Goal: Task Accomplishment & Management: Manage account settings

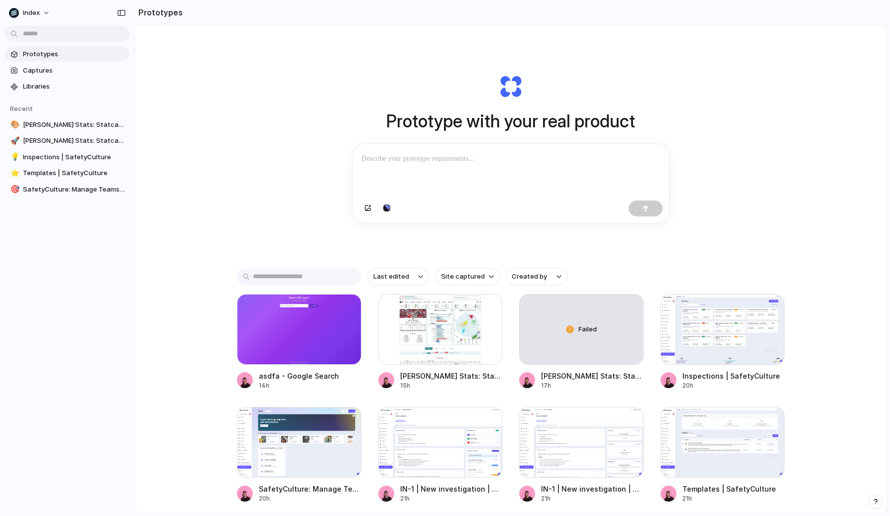
click at [260, 174] on div "Prototype with your real product Clone web app Clone screenshot Start from exis…" at bounding box center [510, 295] width 751 height 540
click at [465, 275] on span "Site captured" at bounding box center [463, 277] width 44 height 10
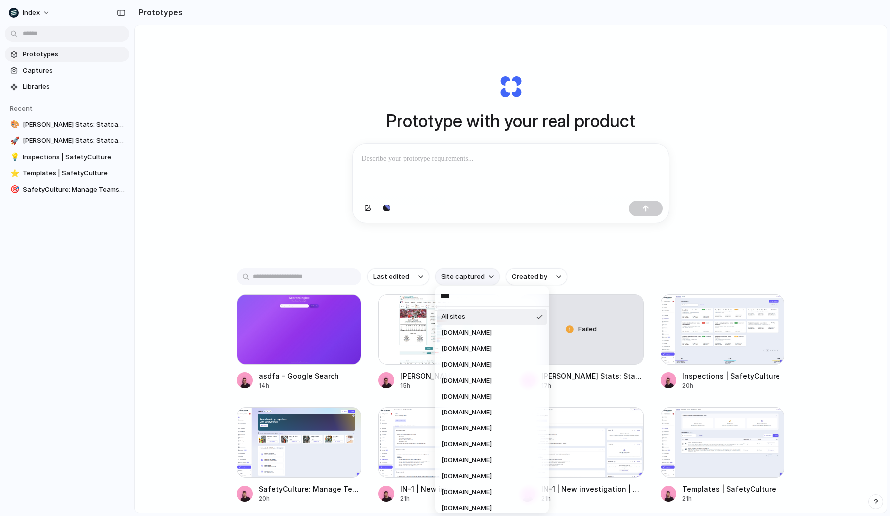
type input "*****"
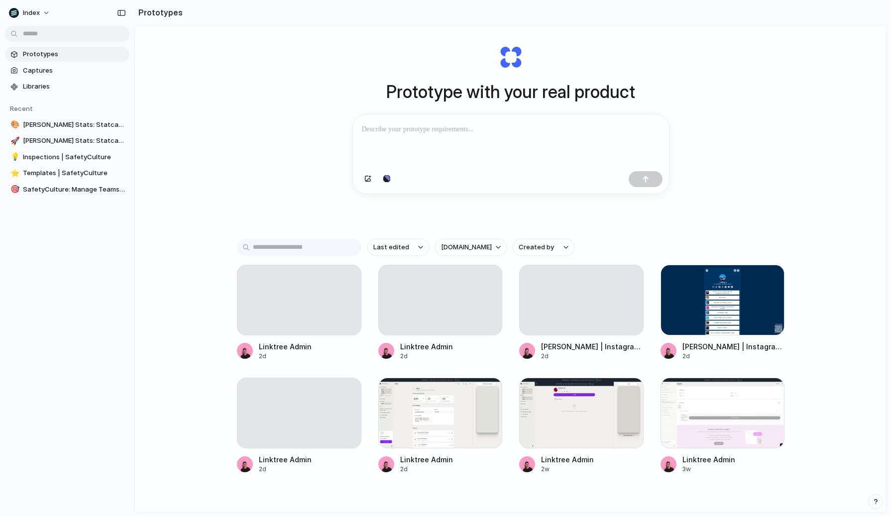
scroll to position [45, 0]
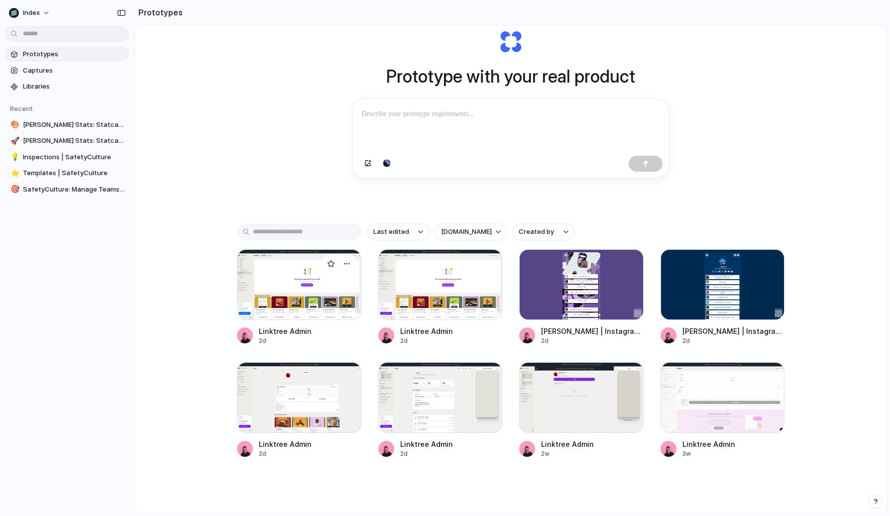
click at [289, 272] on div at bounding box center [299, 284] width 124 height 71
click at [409, 280] on div at bounding box center [440, 284] width 124 height 71
click at [288, 401] on div at bounding box center [299, 397] width 124 height 71
click at [438, 396] on div at bounding box center [440, 397] width 124 height 71
click at [443, 231] on span "linktr.ee" at bounding box center [466, 232] width 51 height 10
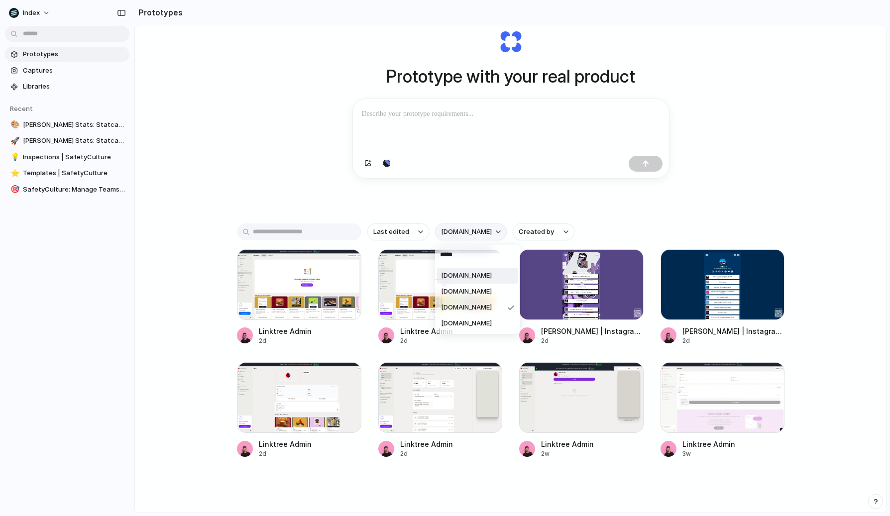
type input "******"
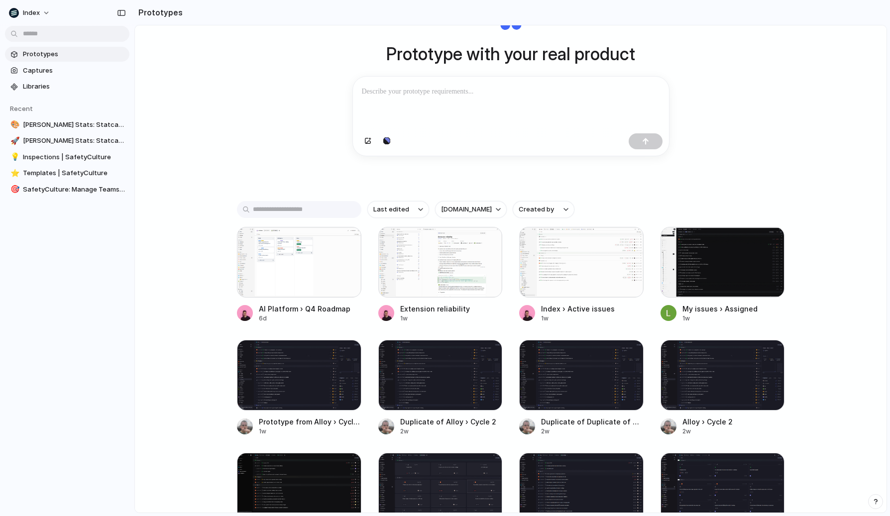
scroll to position [75, 0]
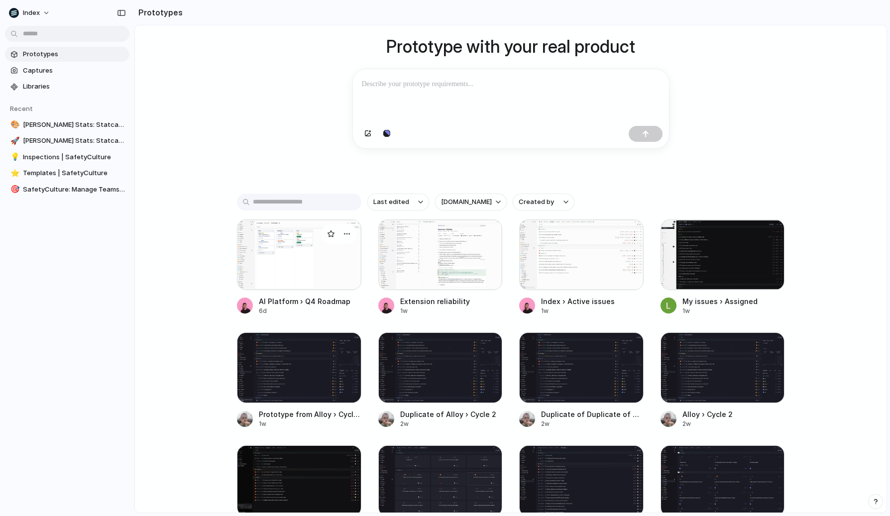
click at [313, 255] on div at bounding box center [299, 254] width 124 height 71
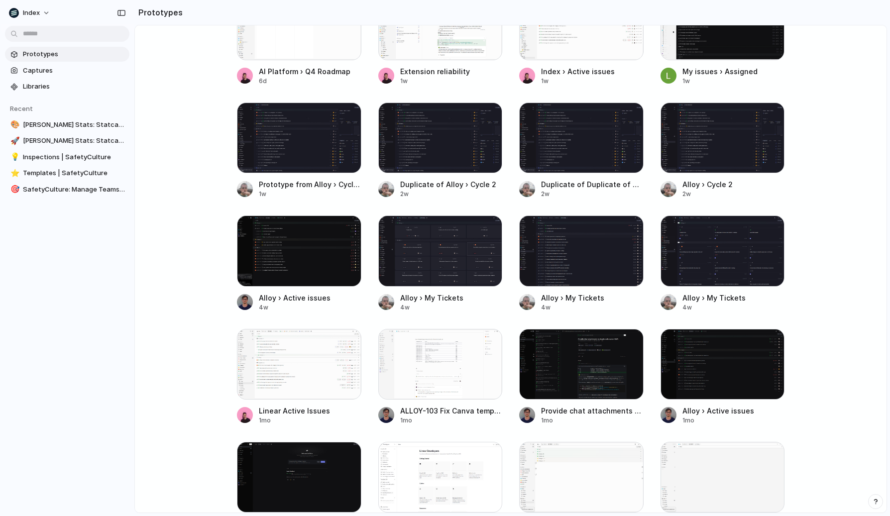
scroll to position [306, 0]
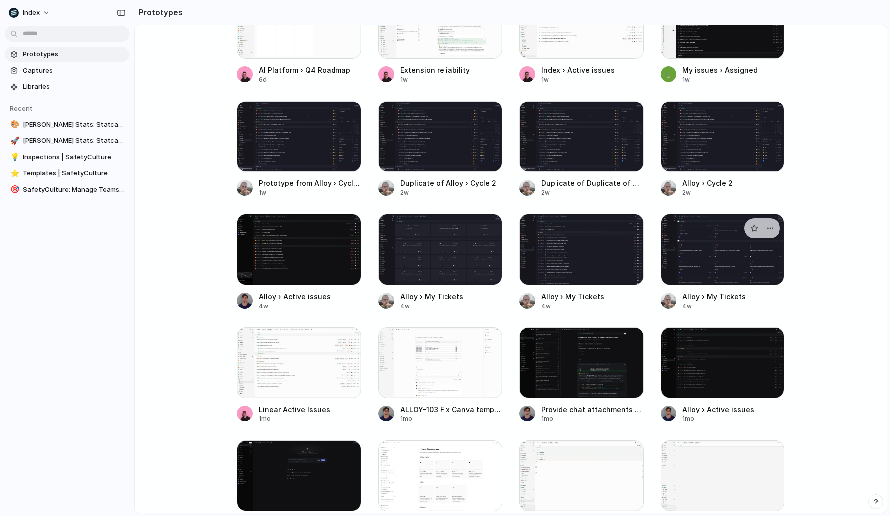
click at [677, 257] on div at bounding box center [722, 249] width 124 height 71
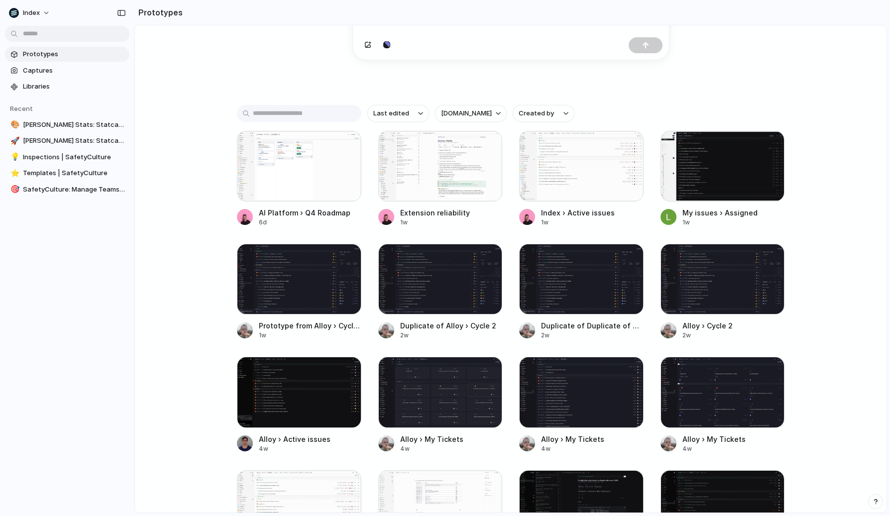
scroll to position [158, 0]
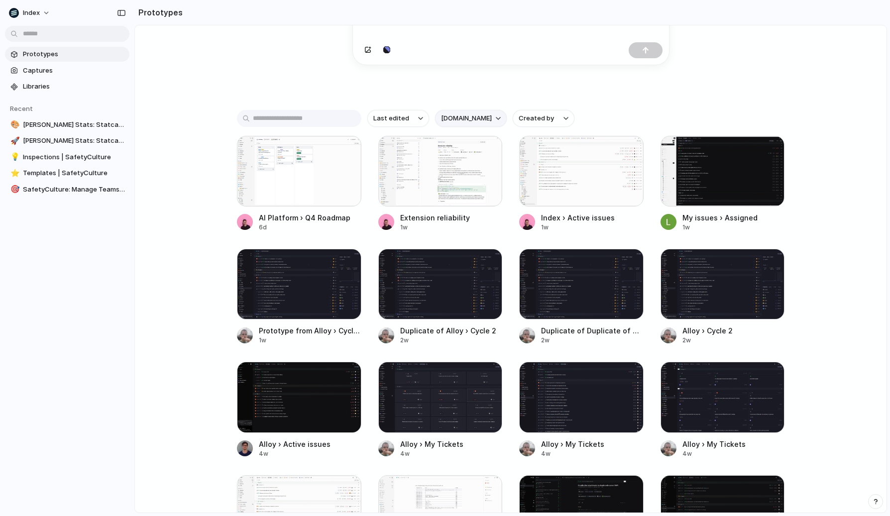
click at [449, 119] on span "linear.app" at bounding box center [466, 118] width 51 height 10
type input "*****"
type input "********"
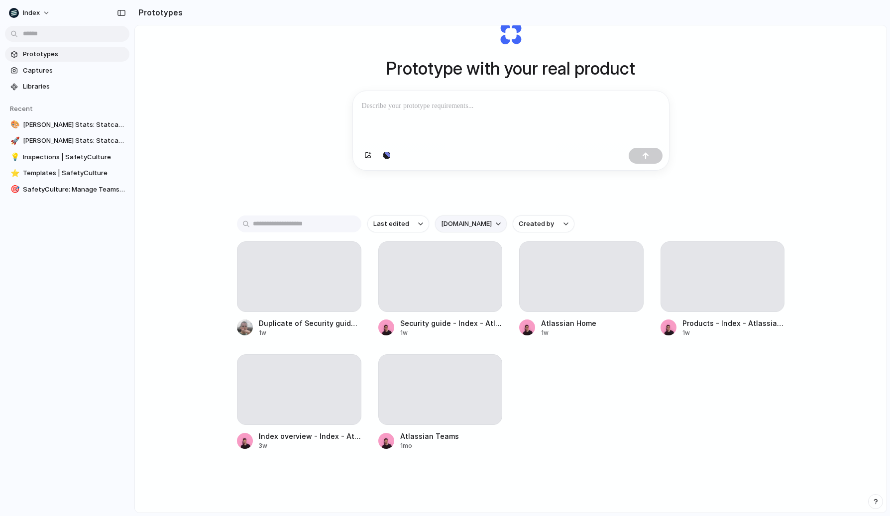
scroll to position [53, 0]
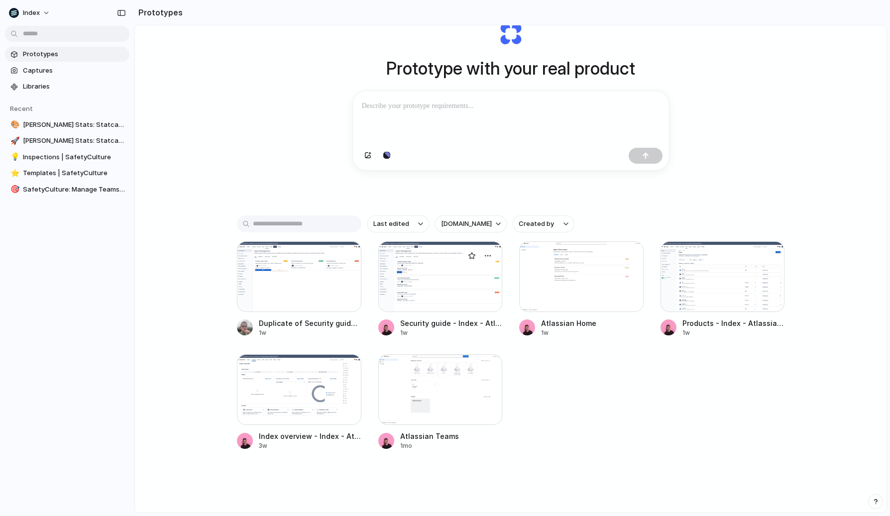
click at [406, 276] on div at bounding box center [440, 276] width 124 height 71
click at [626, 283] on div at bounding box center [581, 276] width 124 height 71
click at [473, 223] on span "atlassian.com" at bounding box center [466, 224] width 51 height 10
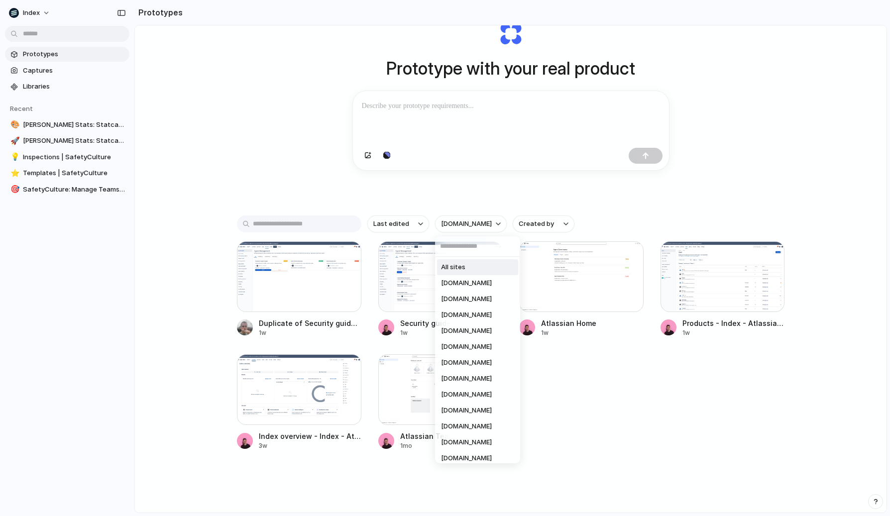
click at [453, 263] on span "All sites" at bounding box center [453, 267] width 24 height 10
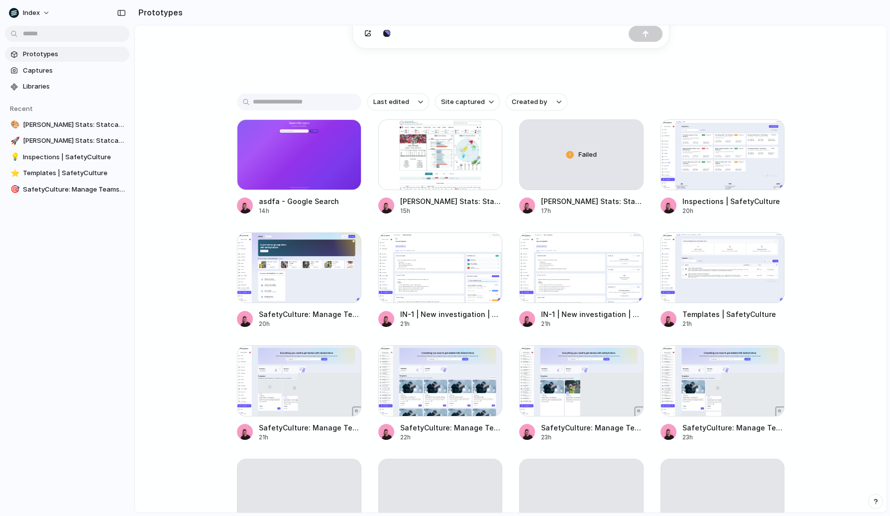
scroll to position [205, 0]
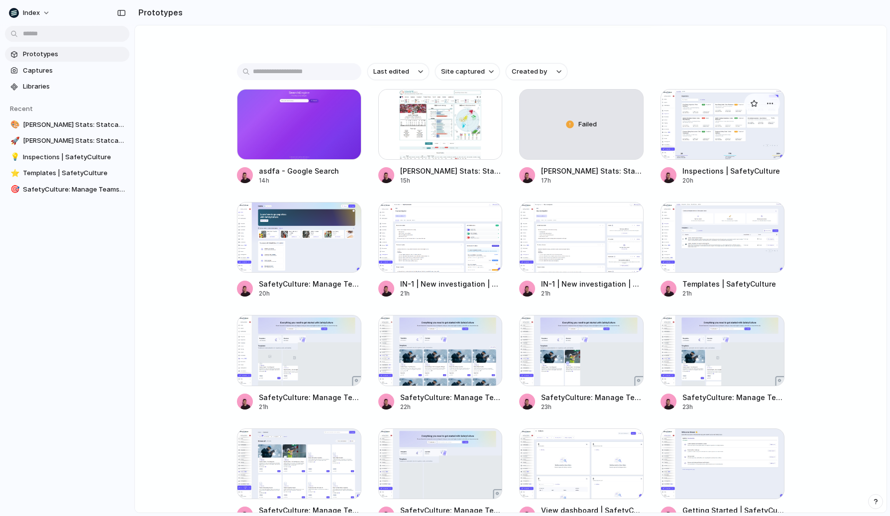
click at [680, 127] on div at bounding box center [722, 124] width 124 height 71
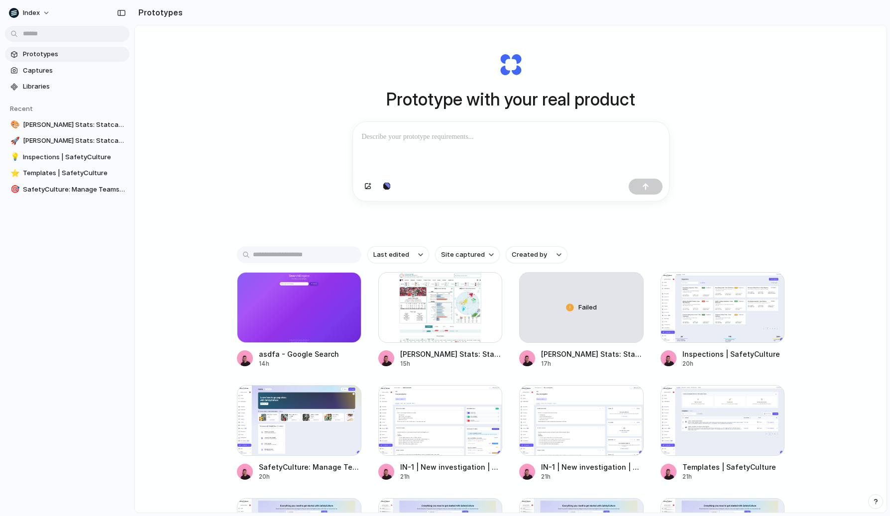
scroll to position [0, 0]
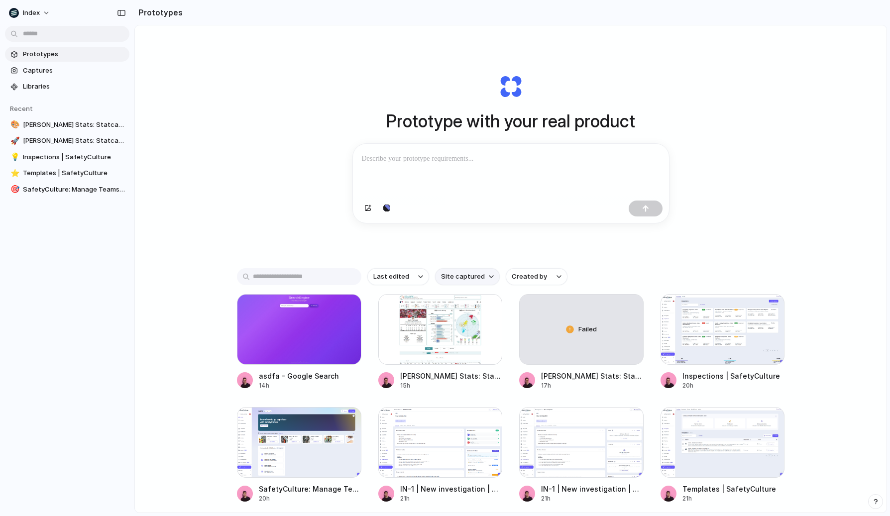
click at [442, 275] on span "Site captured" at bounding box center [463, 277] width 44 height 10
type input "***"
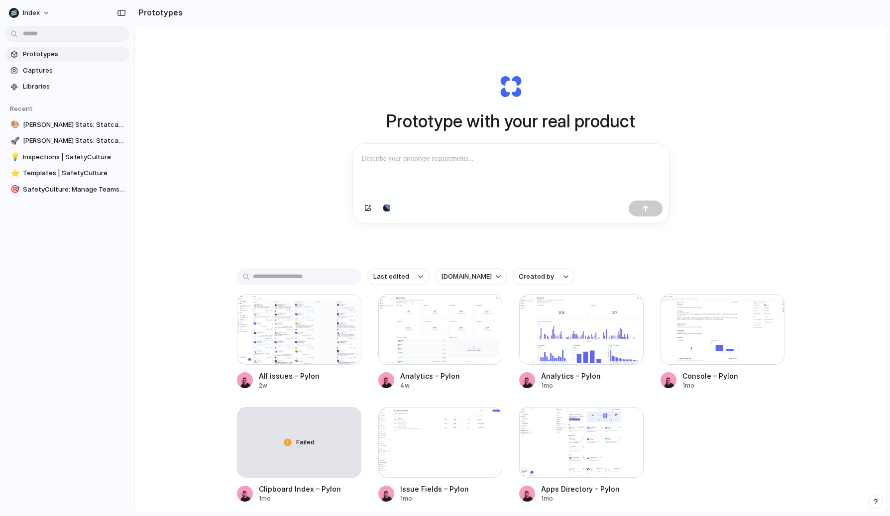
scroll to position [53, 0]
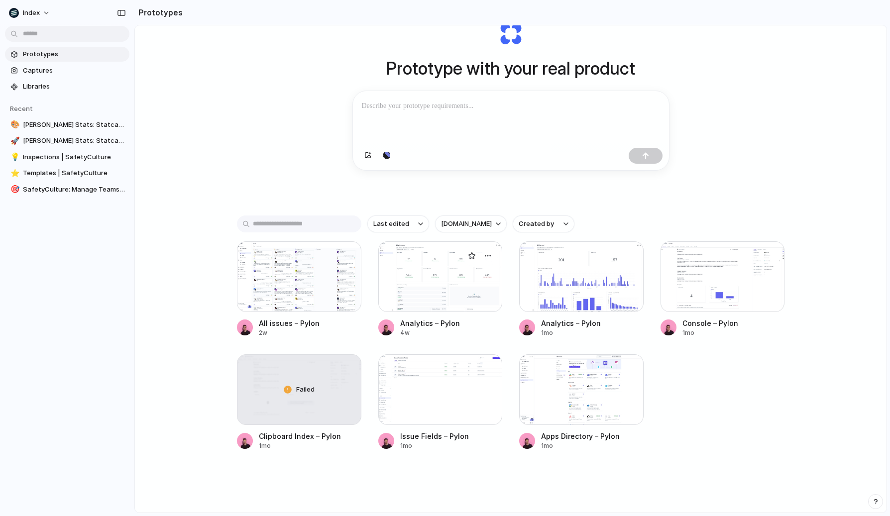
click at [392, 281] on div at bounding box center [440, 276] width 124 height 71
click at [545, 291] on div at bounding box center [581, 276] width 124 height 71
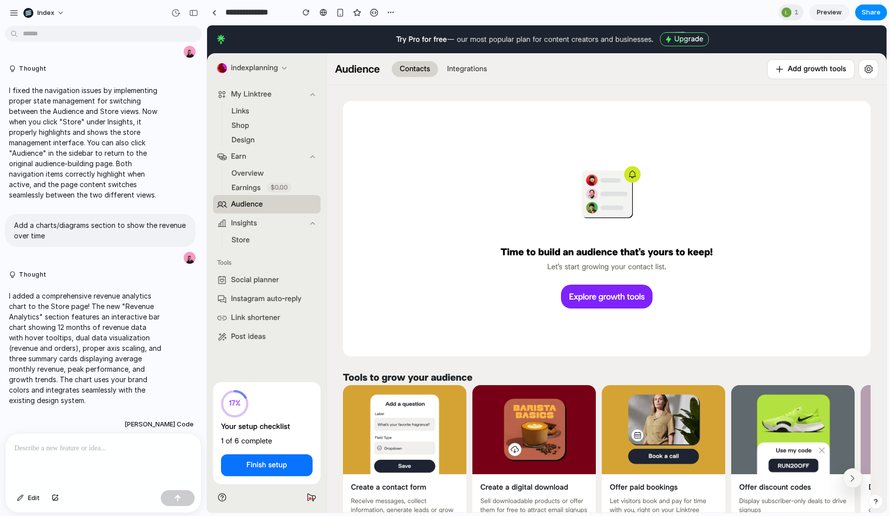
click at [265, 238] on li "Store" at bounding box center [268, 240] width 81 height 14
click at [235, 240] on span "Store" at bounding box center [240, 240] width 18 height 10
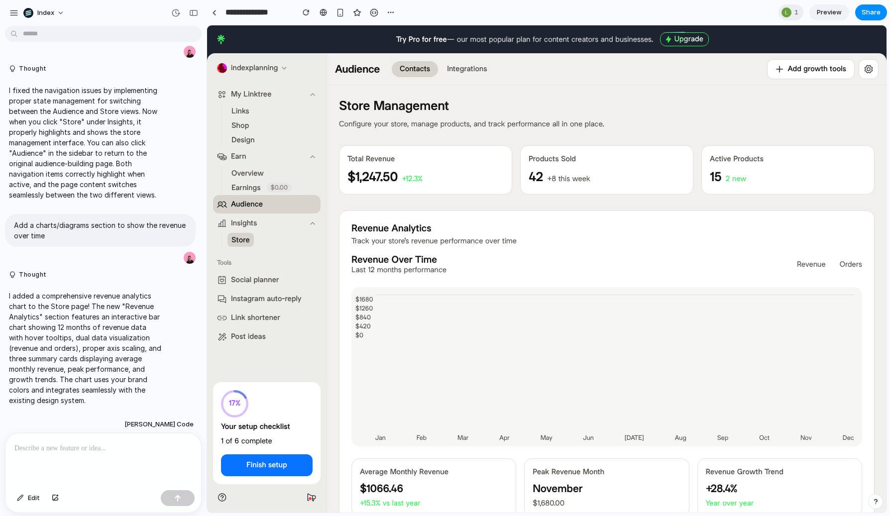
click at [470, 176] on div "$1,247.50 +12.3%" at bounding box center [425, 177] width 156 height 18
drag, startPoint x: 203, startPoint y: 100, endPoint x: 186, endPoint y: 100, distance: 16.9
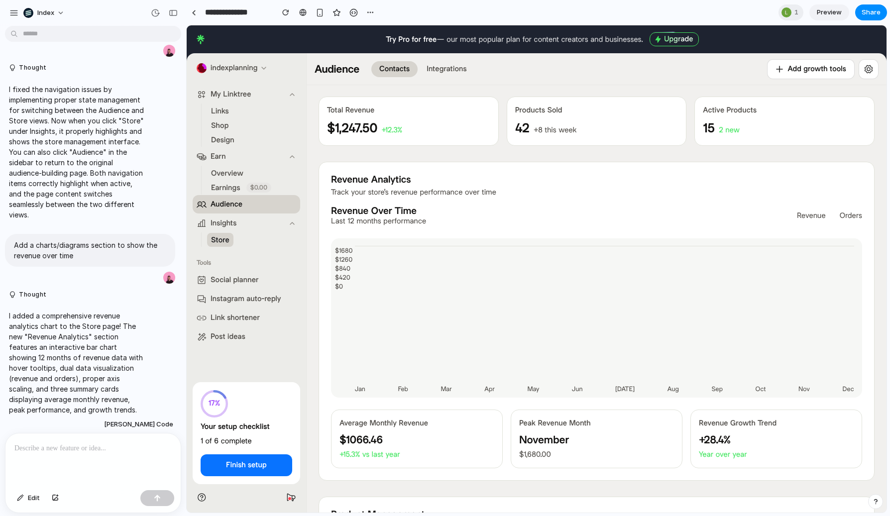
scroll to position [0, 0]
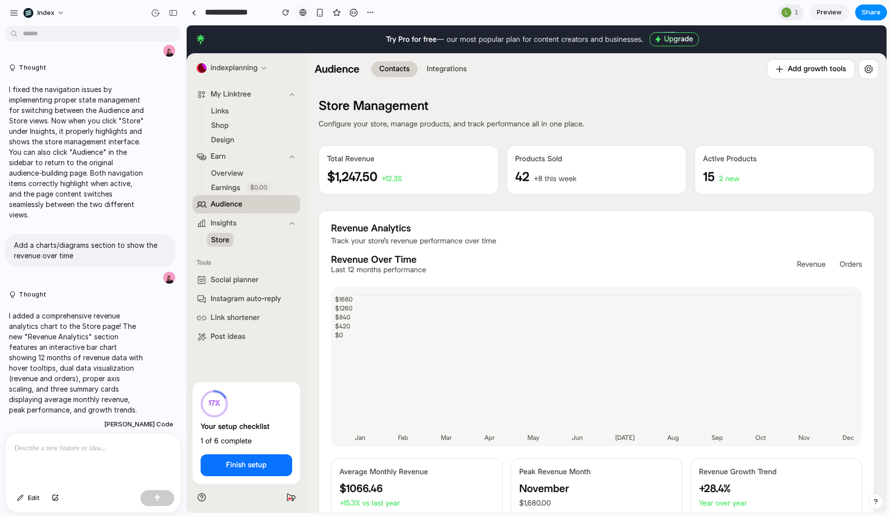
click at [299, 12] on div at bounding box center [302, 12] width 7 height 8
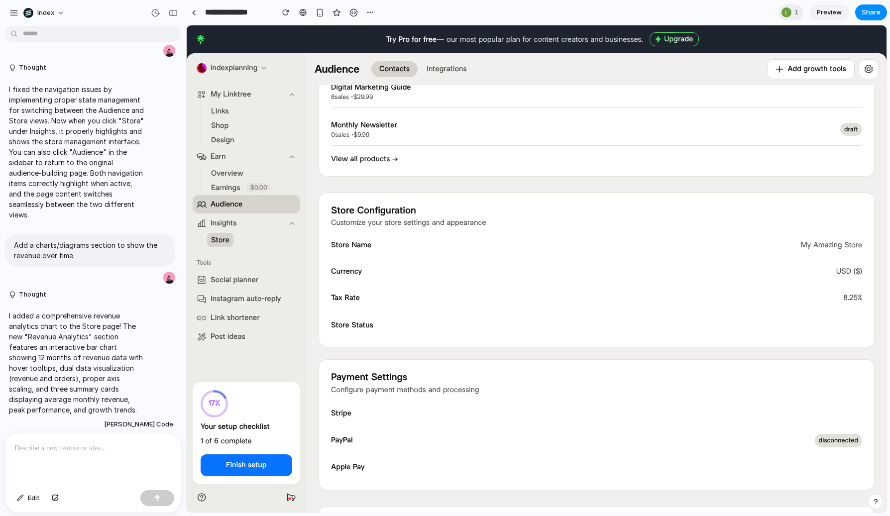
scroll to position [576, 0]
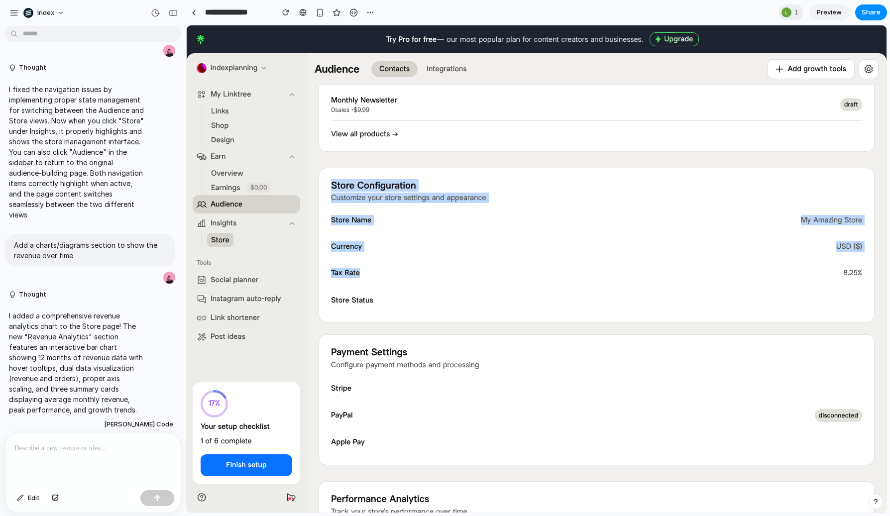
drag, startPoint x: 390, startPoint y: 169, endPoint x: 406, endPoint y: 275, distance: 107.1
click at [406, 275] on div "Store Configuration Customize your store settings and appearance Store Name My …" at bounding box center [597, 245] width 556 height 155
click at [406, 275] on div "Tax Rate 8.25%" at bounding box center [596, 273] width 531 height 18
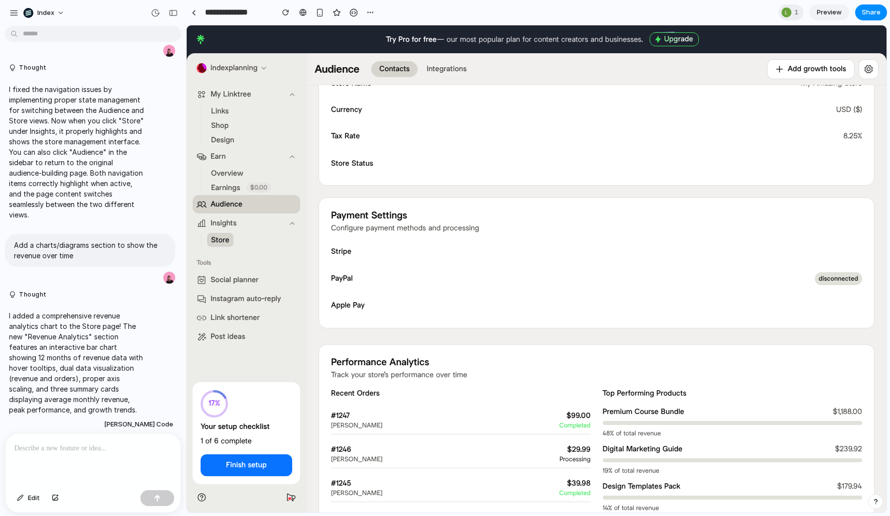
scroll to position [726, 0]
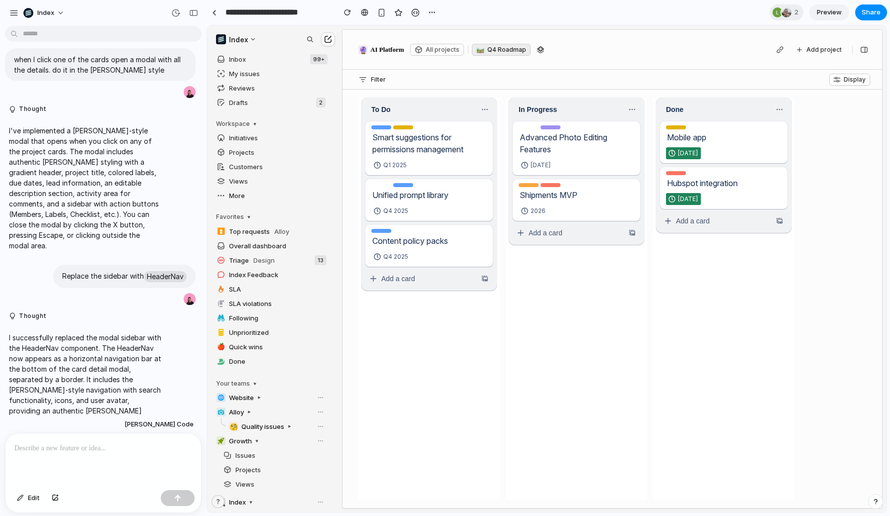
click at [394, 191] on link "Unified prompt library" at bounding box center [424, 195] width 105 height 12
click at [60, 448] on p at bounding box center [103, 448] width 178 height 12
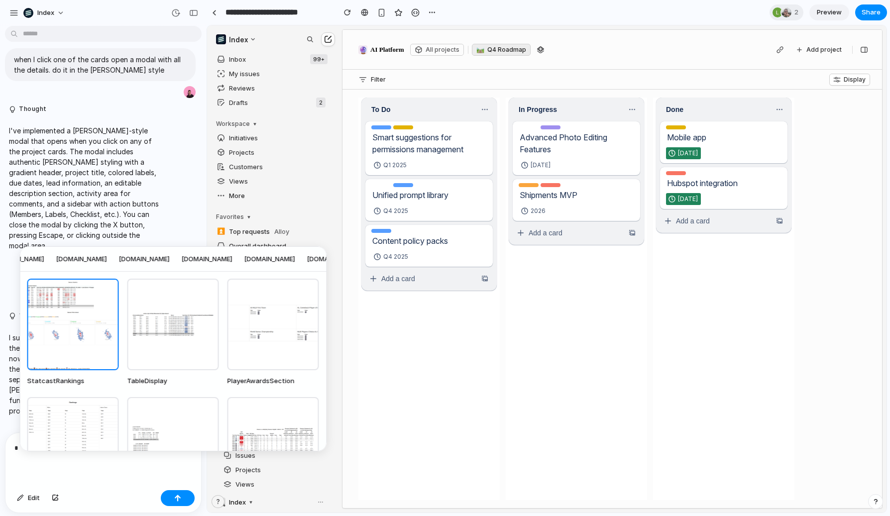
scroll to position [0, 99]
click at [45, 258] on span "app.au.safetyculture.com" at bounding box center [20, 259] width 51 height 10
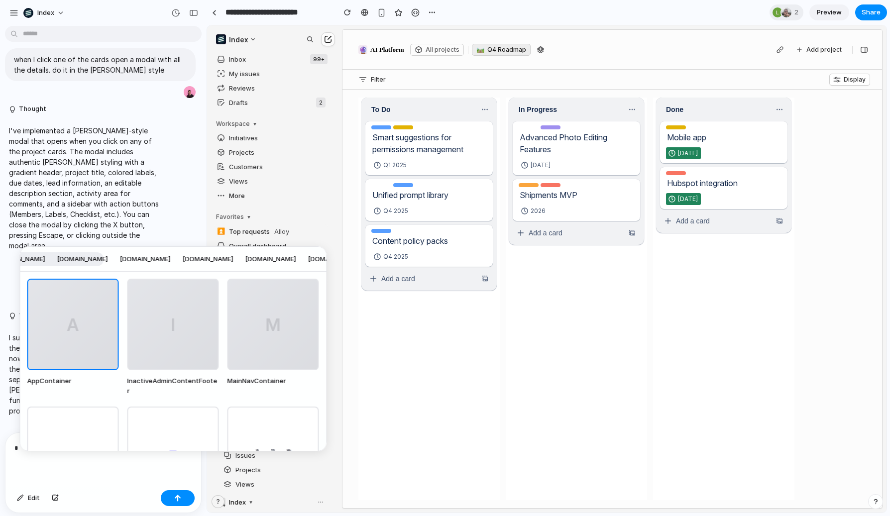
click at [108, 258] on span "www.orchids.app" at bounding box center [82, 259] width 51 height 10
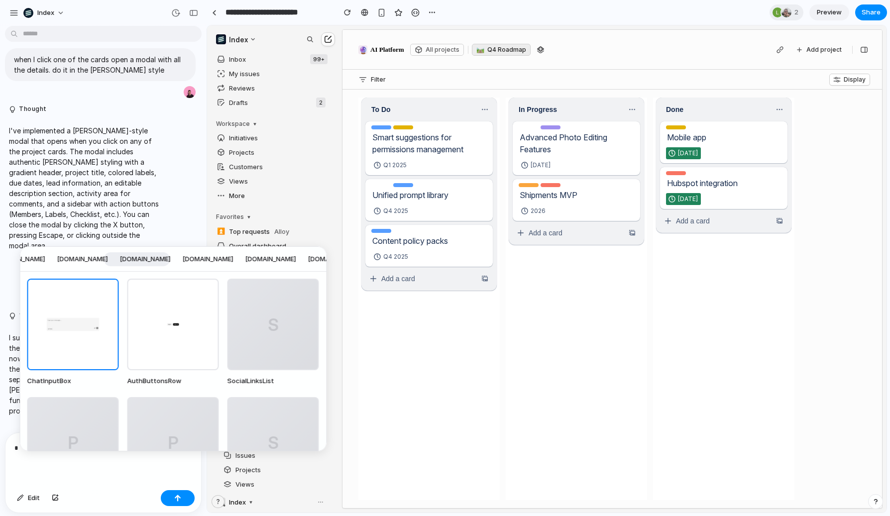
click at [45, 257] on span "app.au.safetyculture.com" at bounding box center [20, 259] width 51 height 10
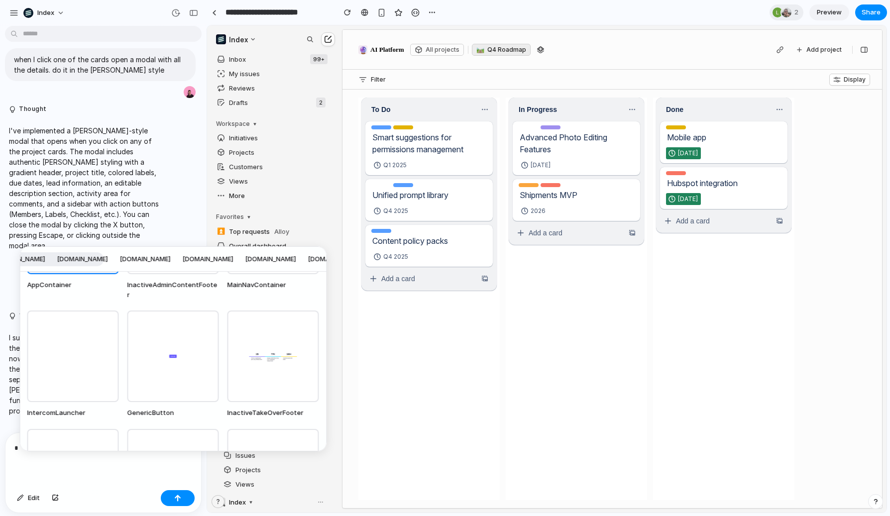
scroll to position [116, 0]
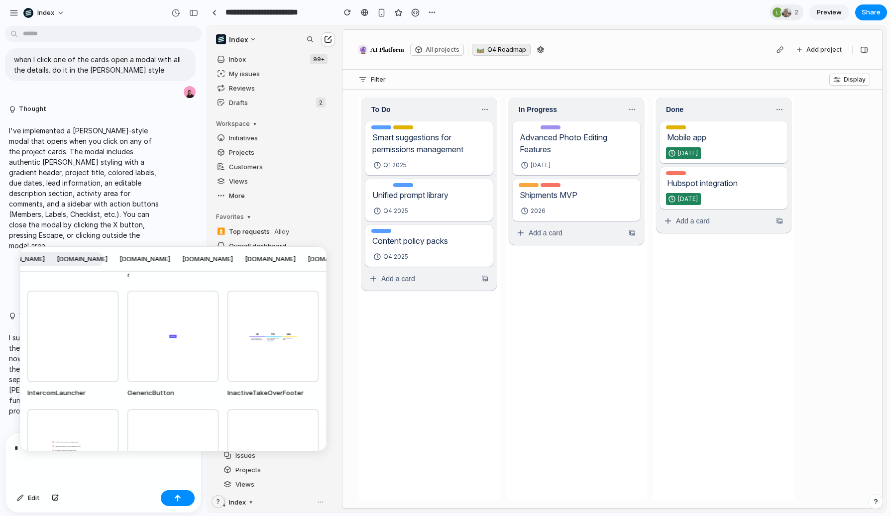
click at [269, 331] on div "InactiveTakeOverFooter component from app.au.safetyculture.com library" at bounding box center [273, 337] width 92 height 92
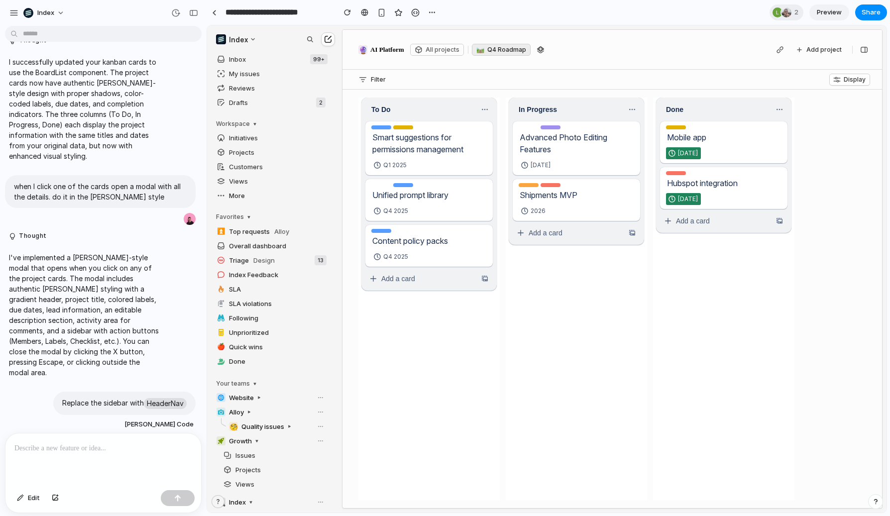
scroll to position [230, 0]
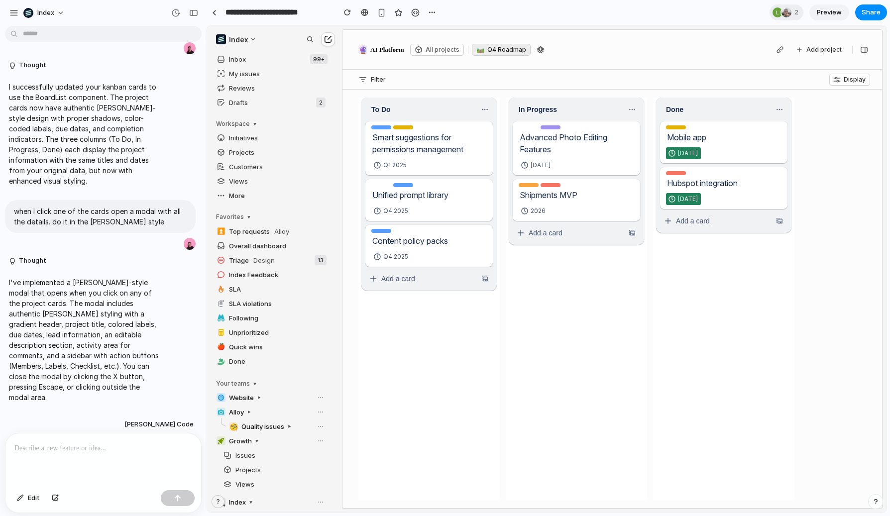
click at [411, 195] on link "Unified prompt library" at bounding box center [424, 195] width 105 height 12
click at [868, 8] on span "Share" at bounding box center [870, 12] width 19 height 10
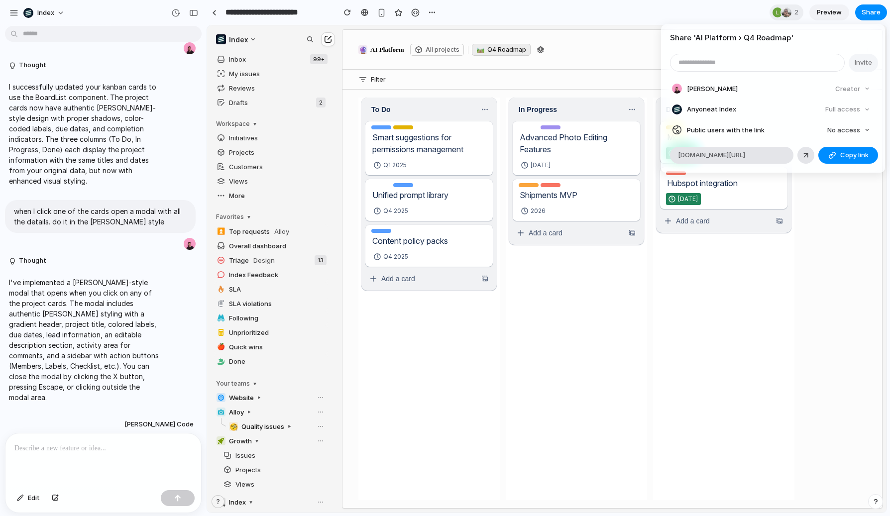
click at [547, 244] on div "Share ' AI Platform › Q4 Roadmap ' Invite Simon Kubica Creator Anyone at Index …" at bounding box center [445, 258] width 890 height 516
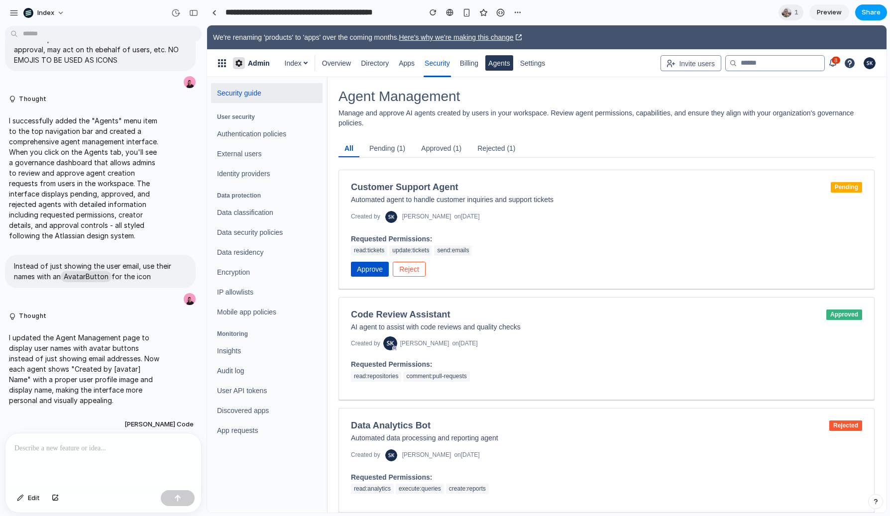
click at [865, 14] on span "Share" at bounding box center [870, 12] width 19 height 10
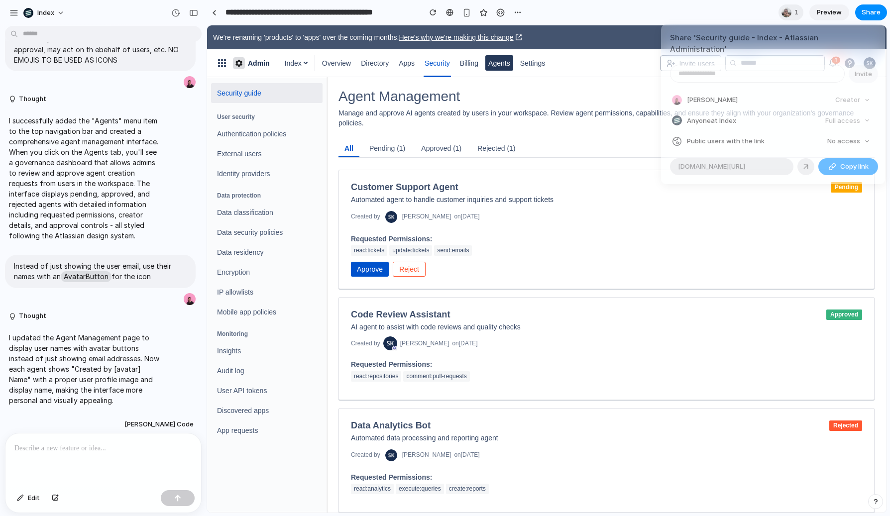
click at [563, 169] on div "Share ' Security guide - Index - Atlassian Administration ' Invite Simon Kubica…" at bounding box center [445, 258] width 890 height 516
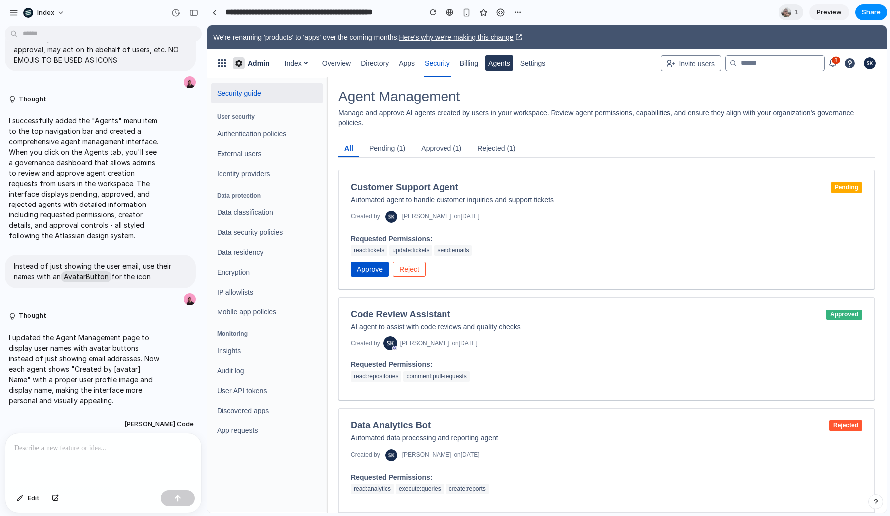
scroll to position [13, 0]
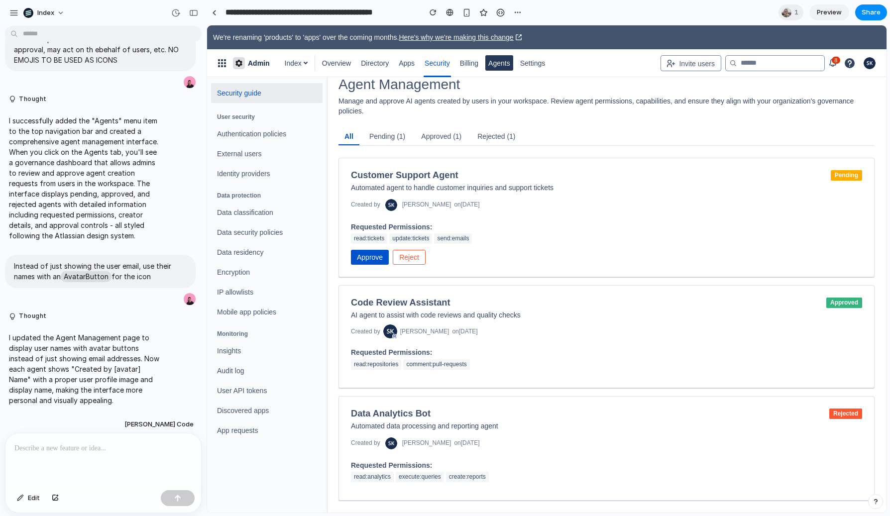
click at [377, 258] on button "Approve" at bounding box center [370, 257] width 38 height 15
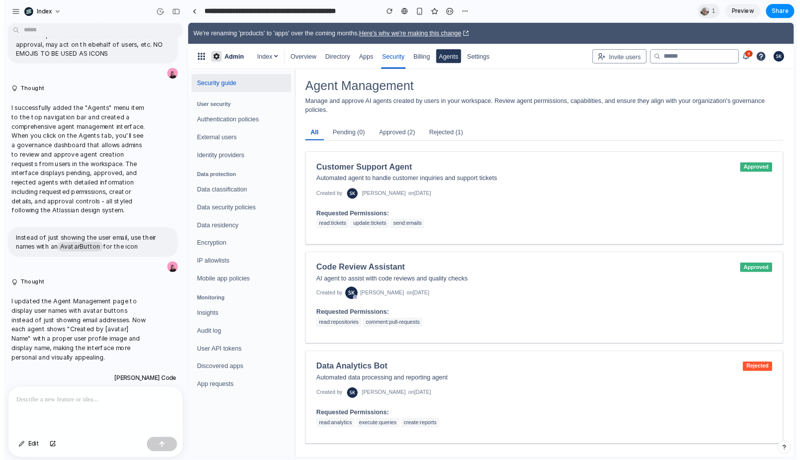
scroll to position [0, 0]
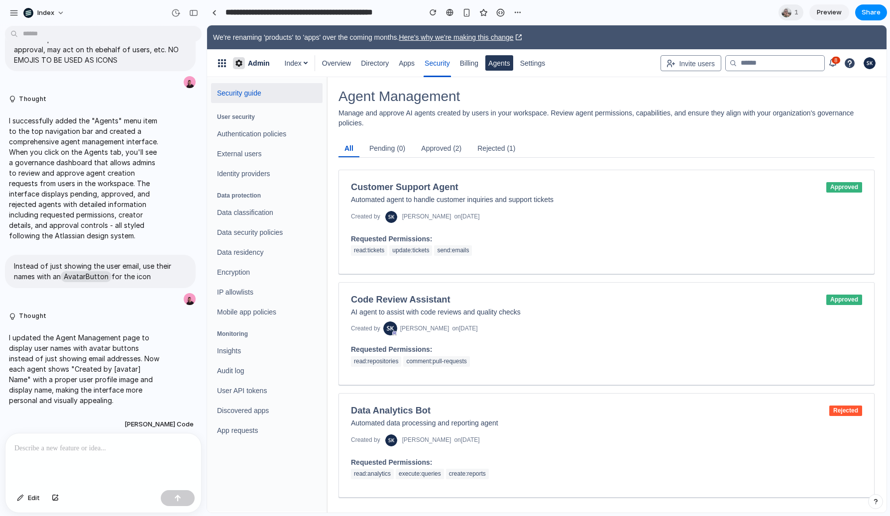
click at [451, 150] on button "approved (2)" at bounding box center [441, 148] width 52 height 17
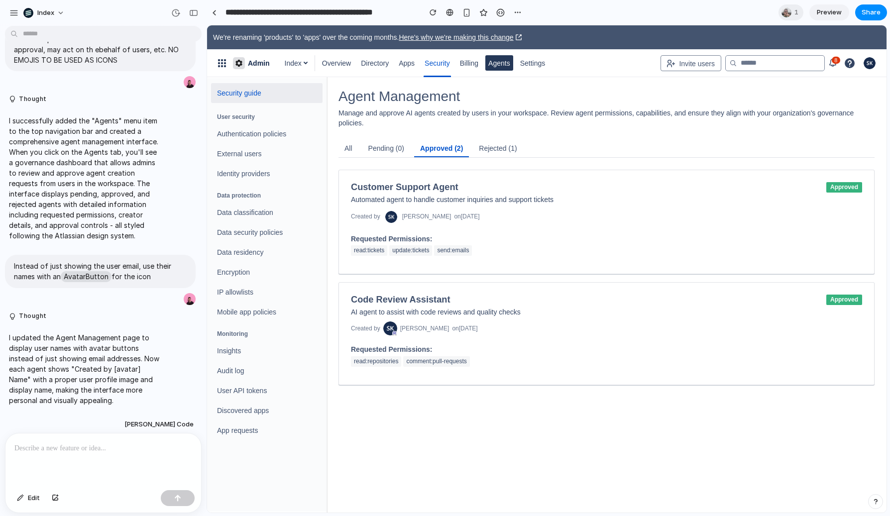
click at [503, 150] on button "rejected (1)" at bounding box center [498, 148] width 50 height 17
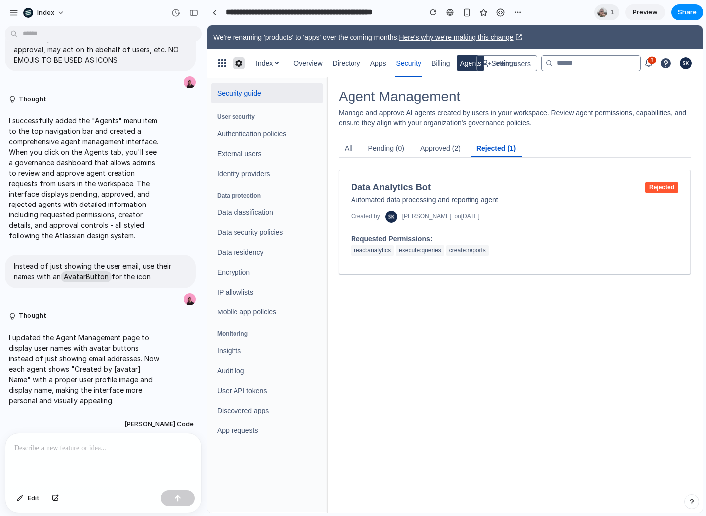
click at [366, 286] on div "Agent Management Manage and approve AI agents created by users in your workspac…" at bounding box center [514, 181] width 376 height 209
drag, startPoint x: 441, startPoint y: 147, endPoint x: 458, endPoint y: 260, distance: 114.3
click at [458, 260] on div "Agent Management Manage and approve AI agents created by users in your workspac…" at bounding box center [514, 181] width 376 height 209
click at [458, 260] on div "Data Analytics Bot Automated data processing and reporting agent Created by Mik…" at bounding box center [514, 222] width 352 height 105
click at [479, 275] on div "Agent Management Manage and approve AI agents created by users in your workspac…" at bounding box center [514, 181] width 376 height 209
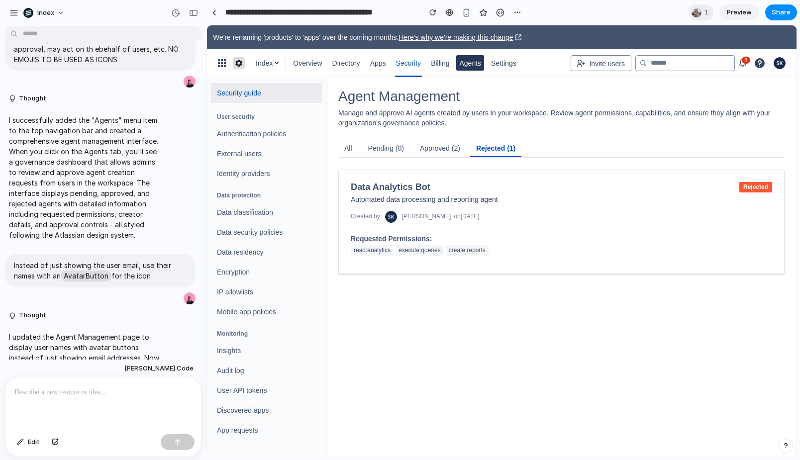
click at [374, 276] on div "Agent Management Manage and approve AI agents created by users in your workspac…" at bounding box center [561, 181] width 470 height 209
click at [433, 152] on button "approved (2)" at bounding box center [440, 148] width 52 height 17
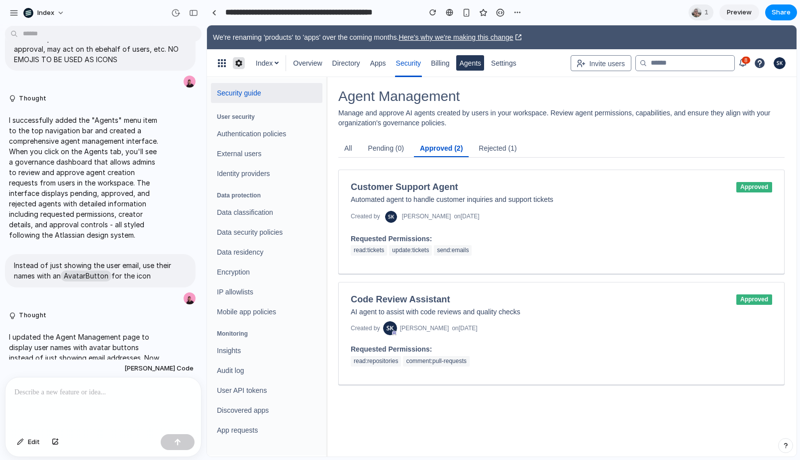
click at [351, 150] on button "all" at bounding box center [348, 148] width 20 height 17
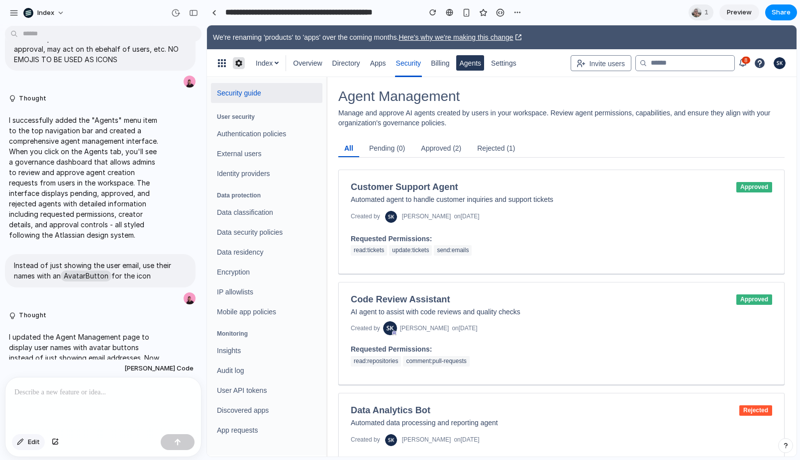
click at [35, 439] on span "Edit" at bounding box center [34, 442] width 12 height 10
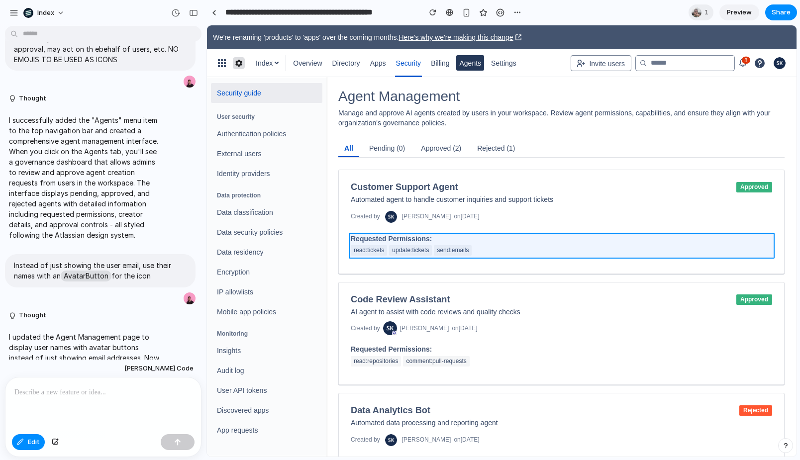
click at [420, 245] on div at bounding box center [502, 241] width 589 height 431
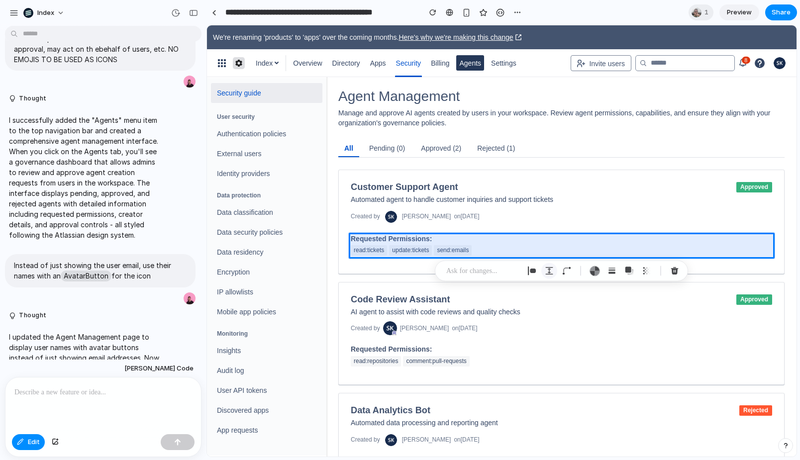
click at [548, 269] on div "button" at bounding box center [549, 271] width 9 height 9
click at [610, 339] on input "*" at bounding box center [608, 339] width 50 height 20
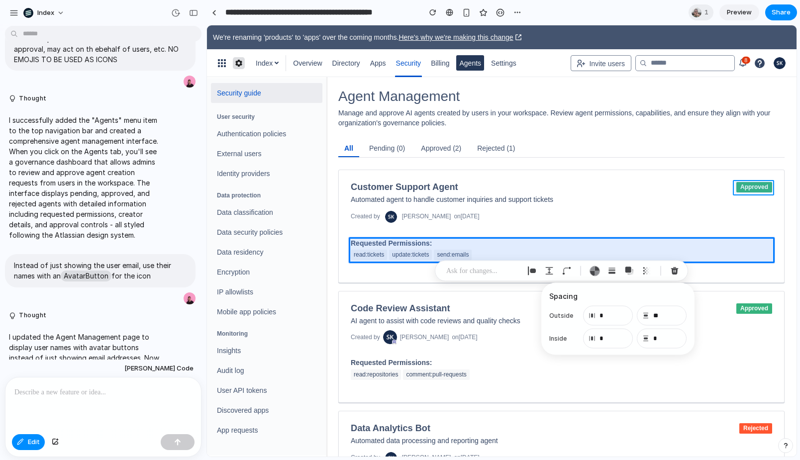
click at [740, 188] on div at bounding box center [502, 241] width 589 height 431
type input "*"
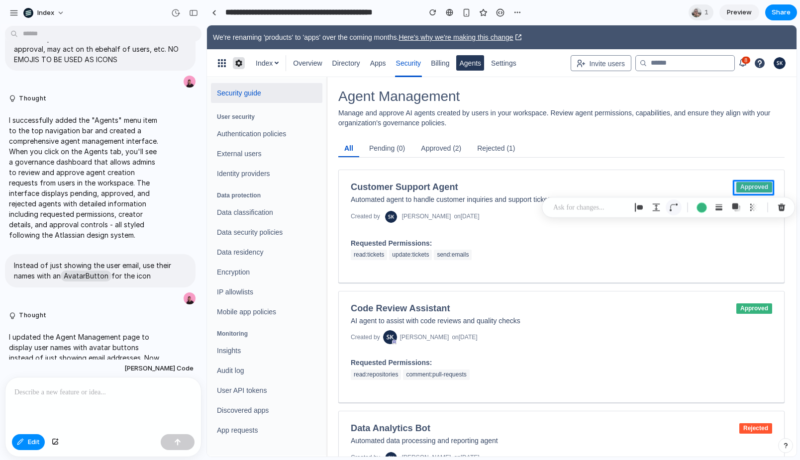
click at [675, 207] on div "button" at bounding box center [673, 207] width 9 height 9
click at [769, 273] on div "button" at bounding box center [773, 275] width 9 height 9
type input "**"
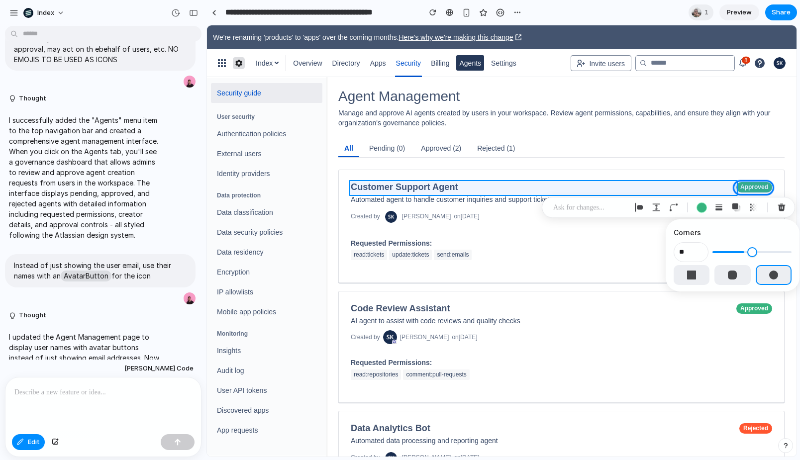
click at [421, 187] on div at bounding box center [502, 241] width 589 height 431
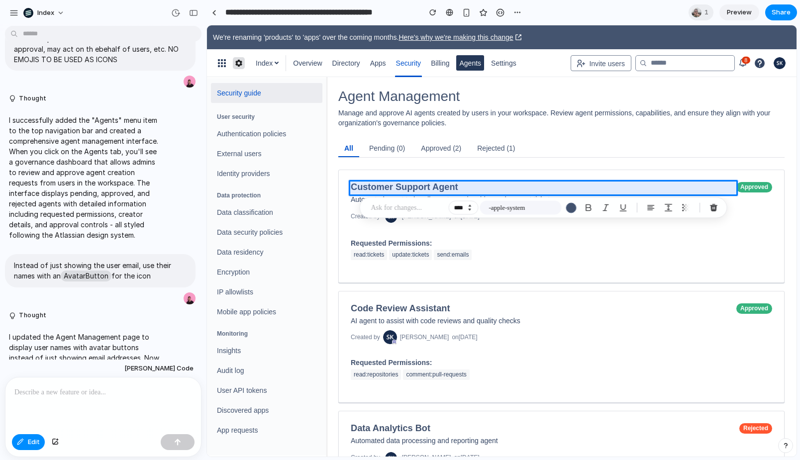
click at [469, 206] on button "Increment" at bounding box center [470, 206] width 10 height 5
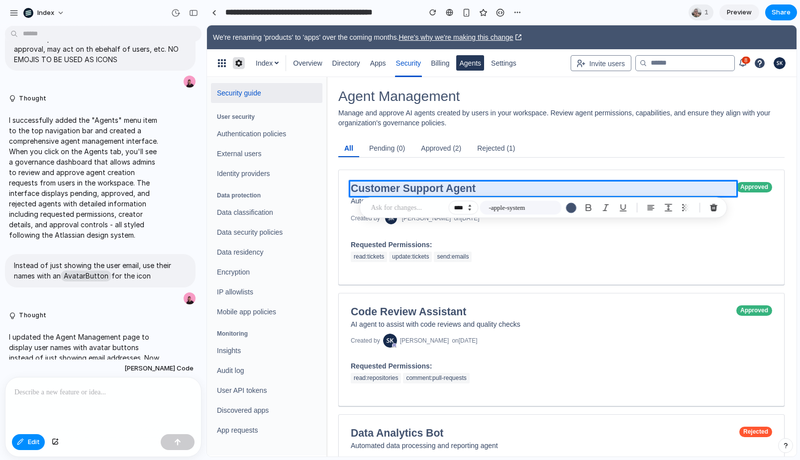
click at [469, 206] on button "Increment" at bounding box center [470, 206] width 10 height 5
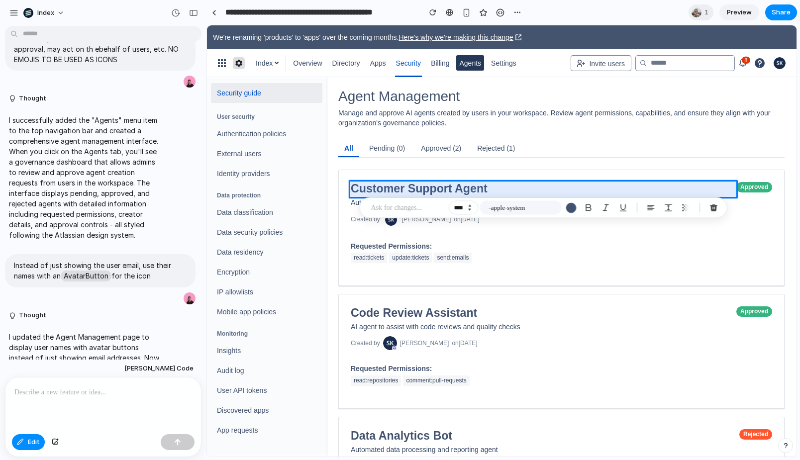
click at [469, 206] on button "Increment" at bounding box center [470, 206] width 10 height 5
type input "****"
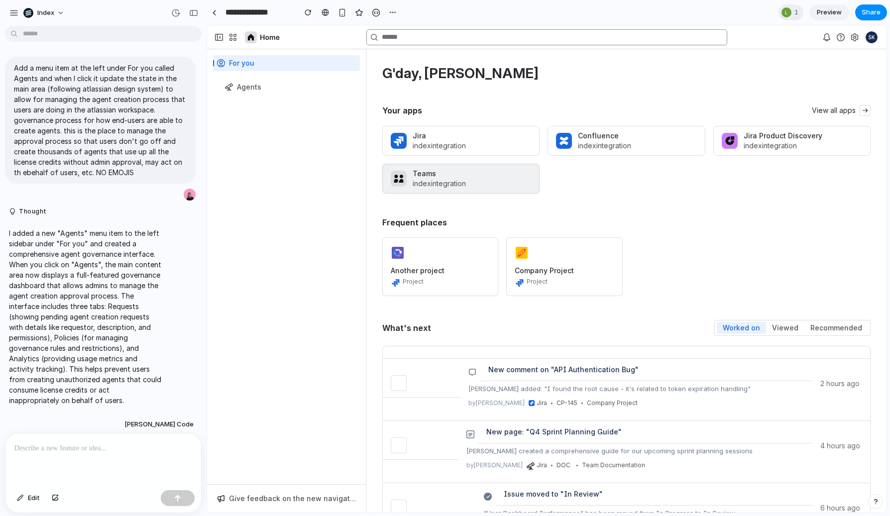
scroll to position [18, 0]
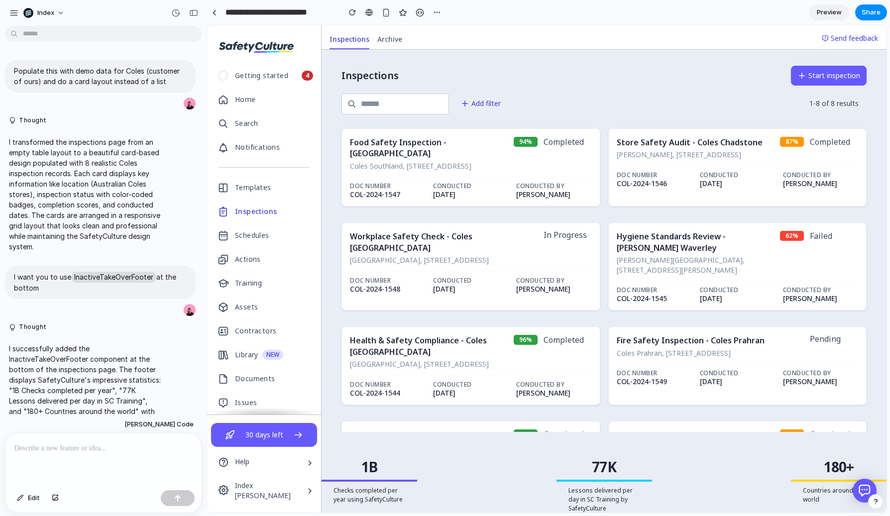
scroll to position [53, 0]
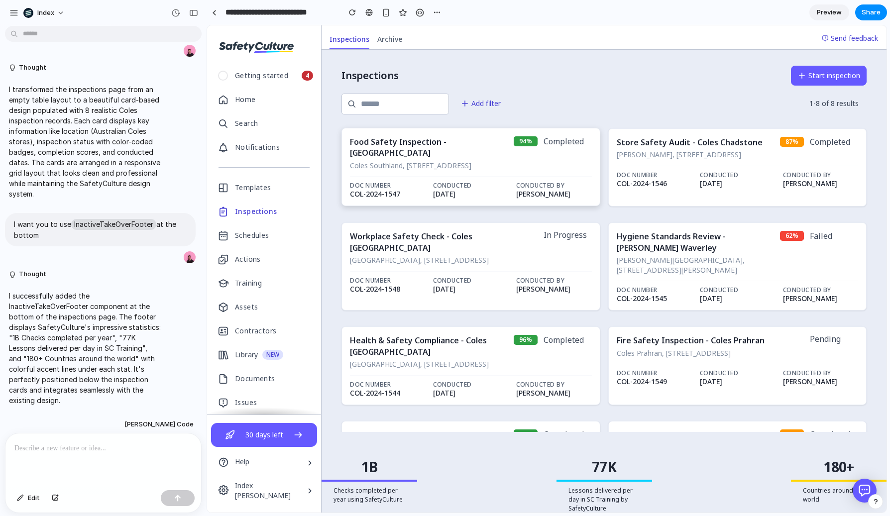
click at [410, 161] on p "Coles Southland, 1239 Nepean Highway, Cheltenham VIC 3192" at bounding box center [432, 166] width 164 height 10
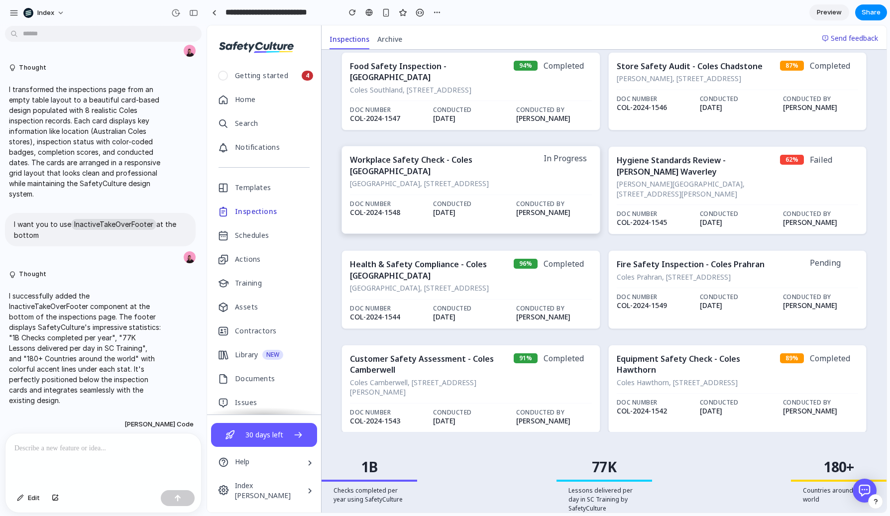
scroll to position [0, 0]
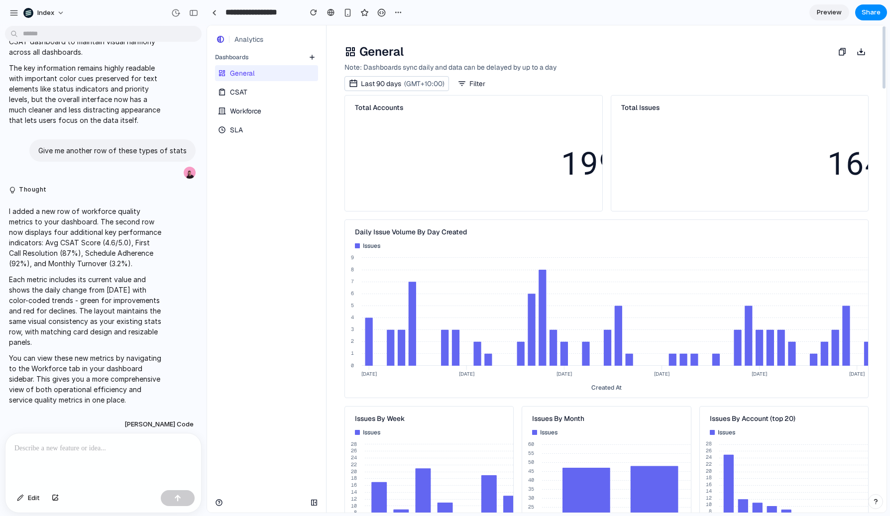
click at [286, 112] on link "Workforce" at bounding box center [265, 111] width 101 height 16
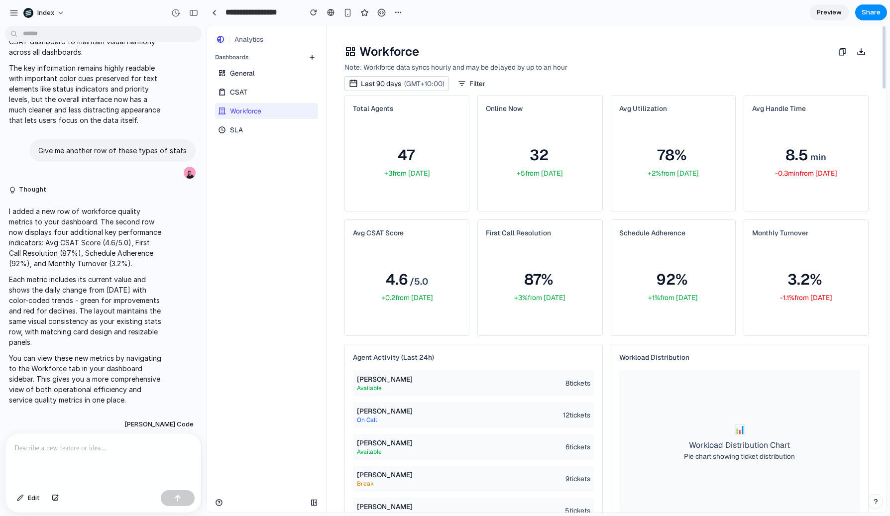
click at [275, 97] on link "CSAT" at bounding box center [265, 92] width 101 height 16
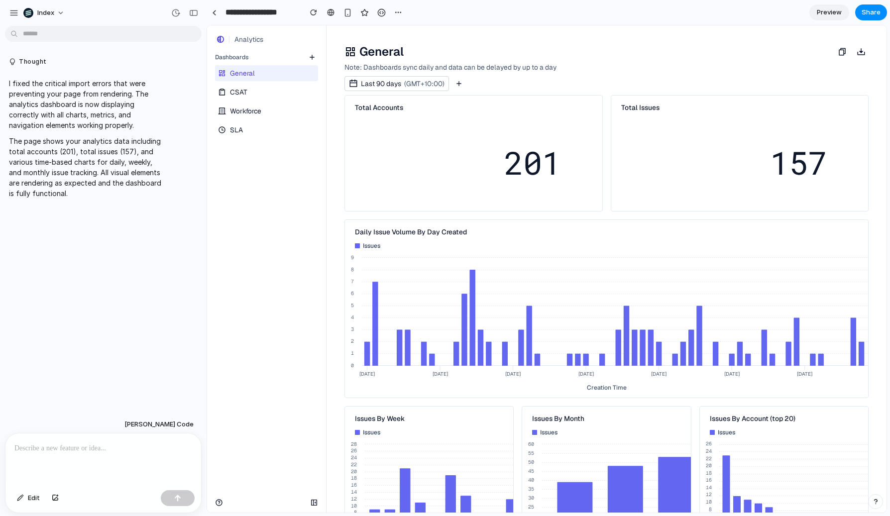
click at [242, 90] on span "CSAT" at bounding box center [238, 92] width 17 height 10
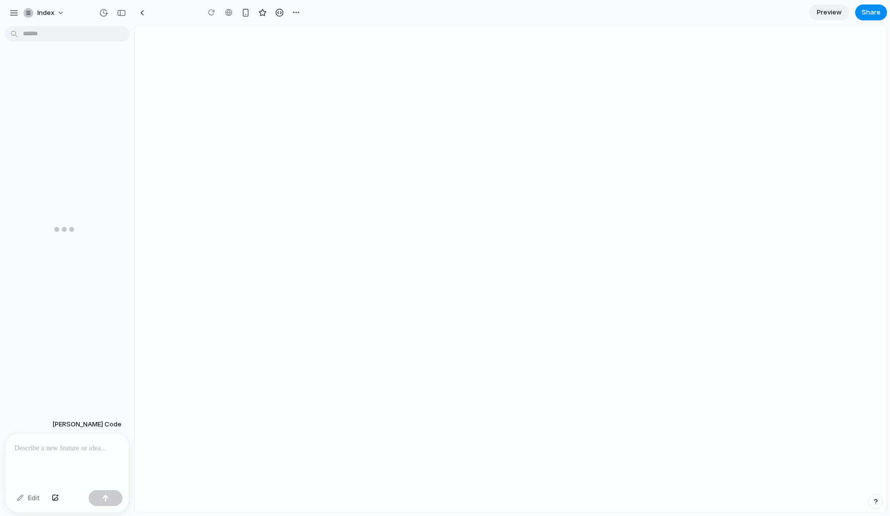
type input "**********"
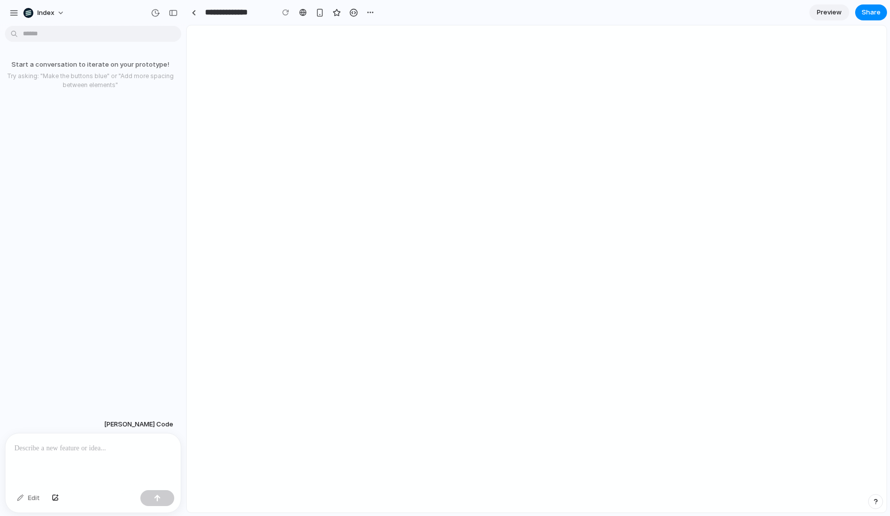
click at [77, 446] on p at bounding box center [92, 448] width 157 height 12
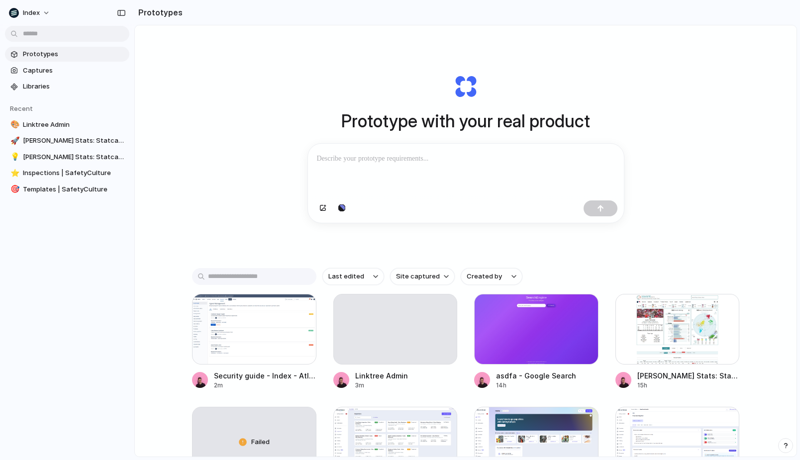
click at [356, 157] on p at bounding box center [466, 159] width 298 height 12
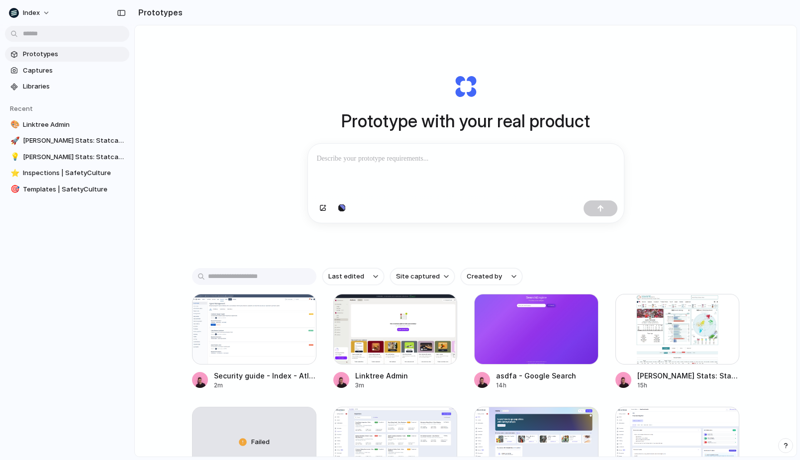
click at [356, 157] on p at bounding box center [466, 159] width 298 height 12
click at [342, 205] on button "button" at bounding box center [341, 209] width 17 height 16
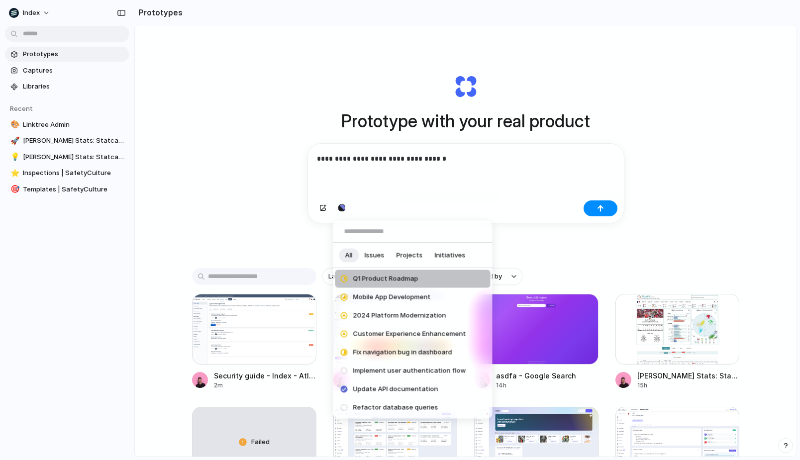
click at [443, 260] on button "Initiatives" at bounding box center [450, 255] width 43 height 16
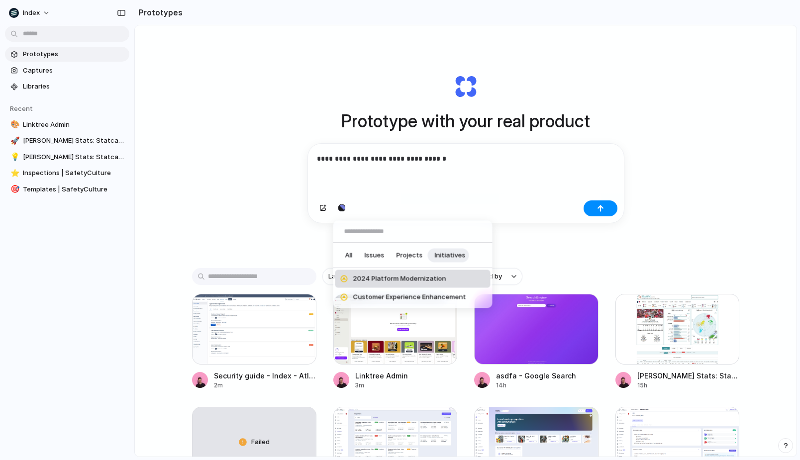
click at [386, 279] on span "2024 Platform Modernization" at bounding box center [399, 279] width 93 height 10
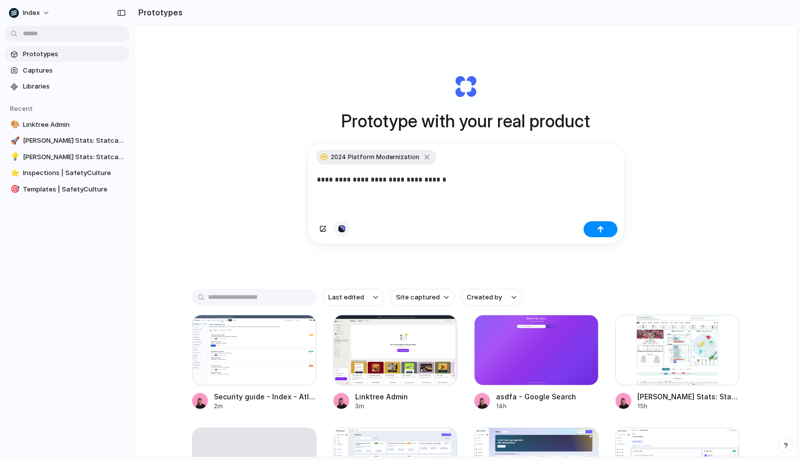
click at [338, 232] on div "button" at bounding box center [341, 229] width 7 height 6
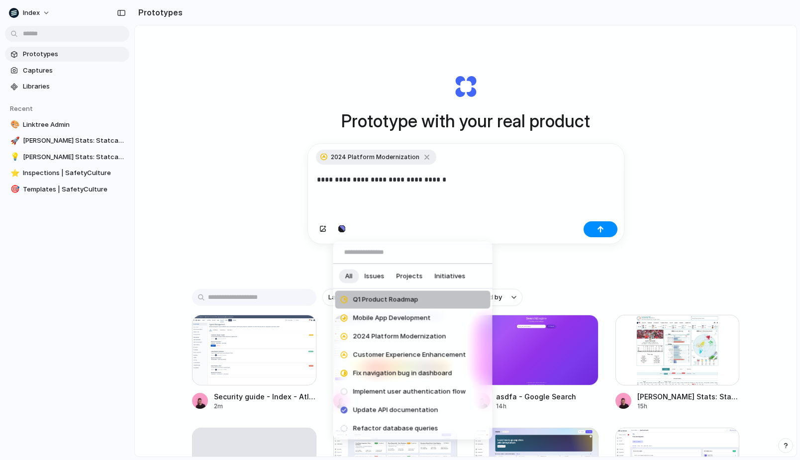
click at [401, 277] on span "Projects" at bounding box center [410, 276] width 26 height 10
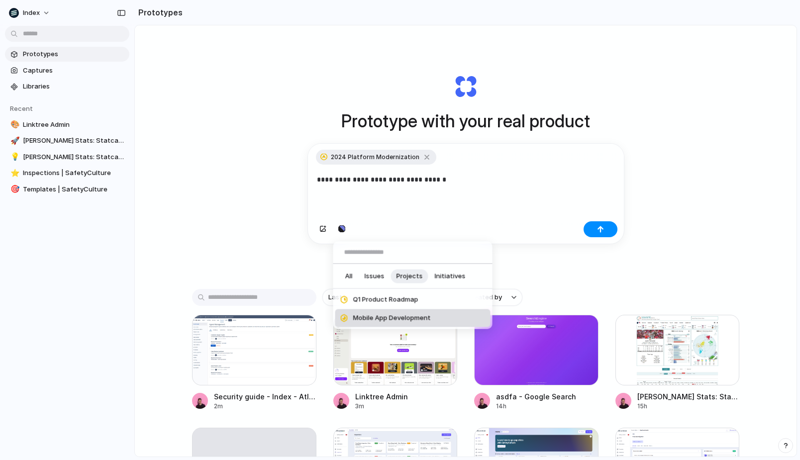
click at [400, 316] on span "Mobile App Development" at bounding box center [392, 319] width 78 height 10
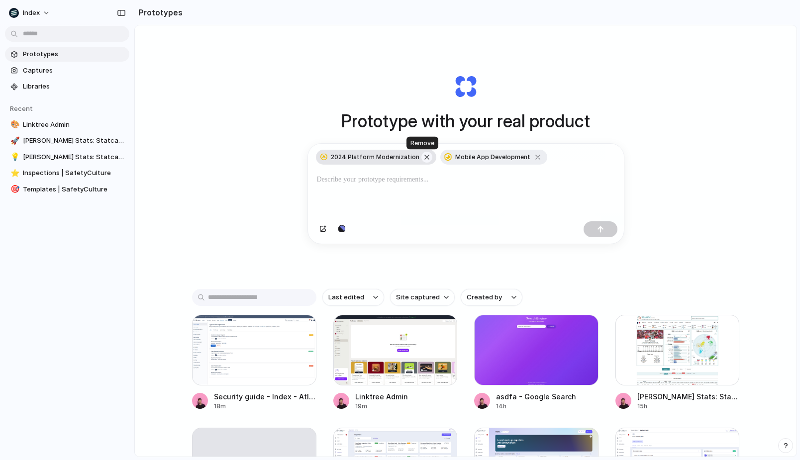
click at [422, 154] on button "button" at bounding box center [427, 157] width 11 height 11
click at [410, 158] on button "button" at bounding box center [413, 157] width 11 height 11
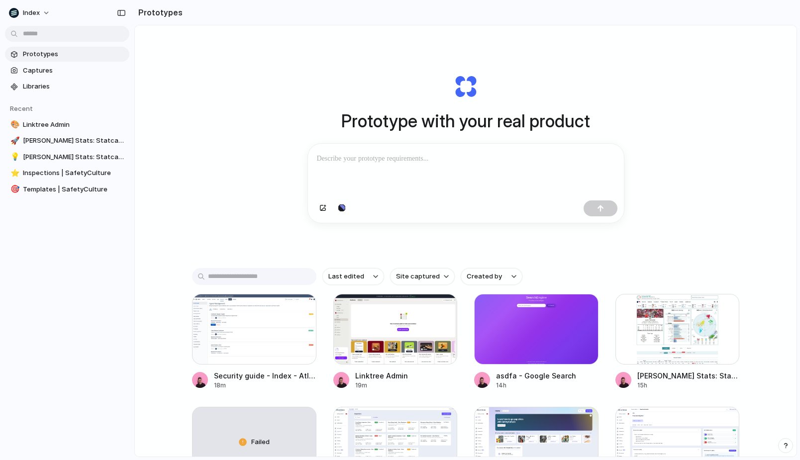
click at [434, 78] on div "Prototype with your real product Clone web app Clone screenshot Start from exis…" at bounding box center [466, 148] width 398 height 223
